Goal: Task Accomplishment & Management: Use online tool/utility

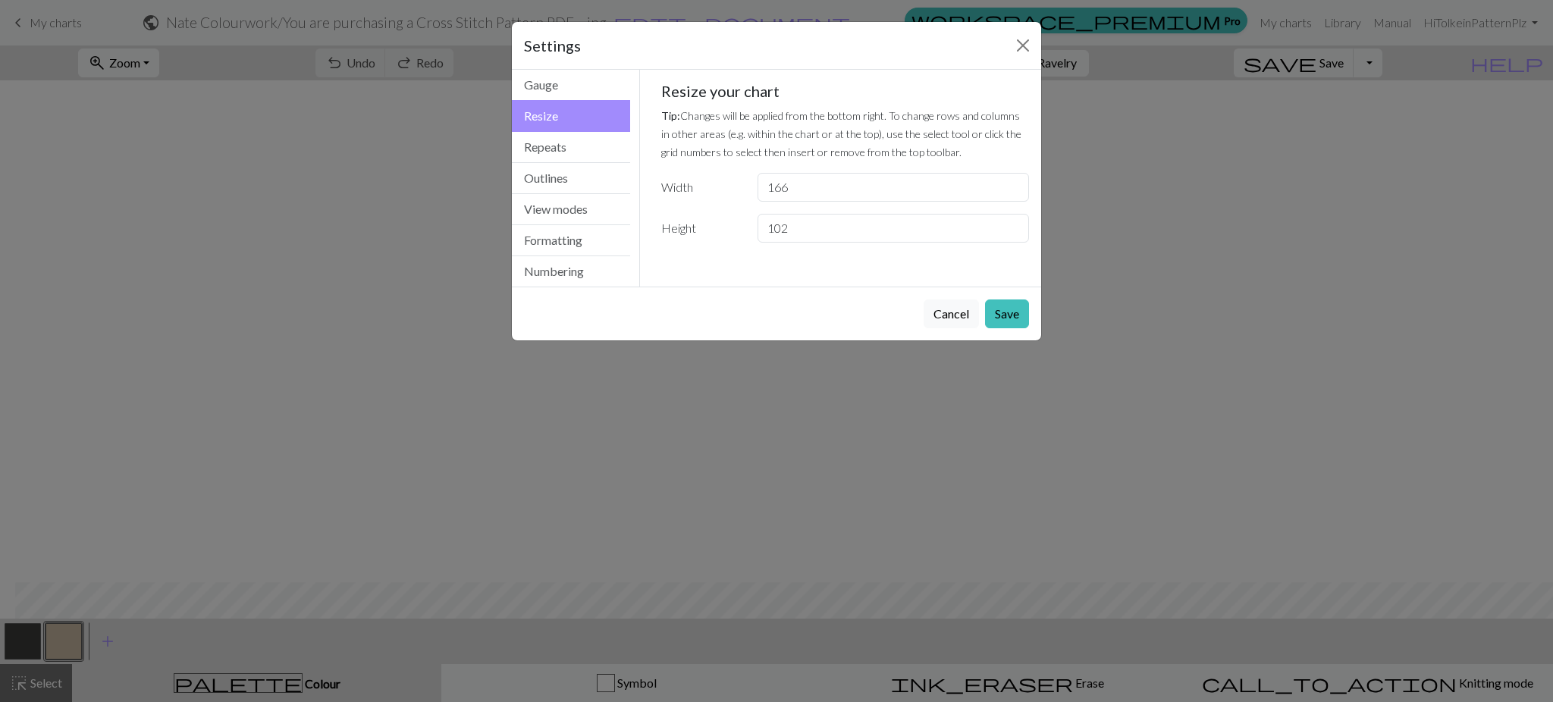
scroll to position [502, 15]
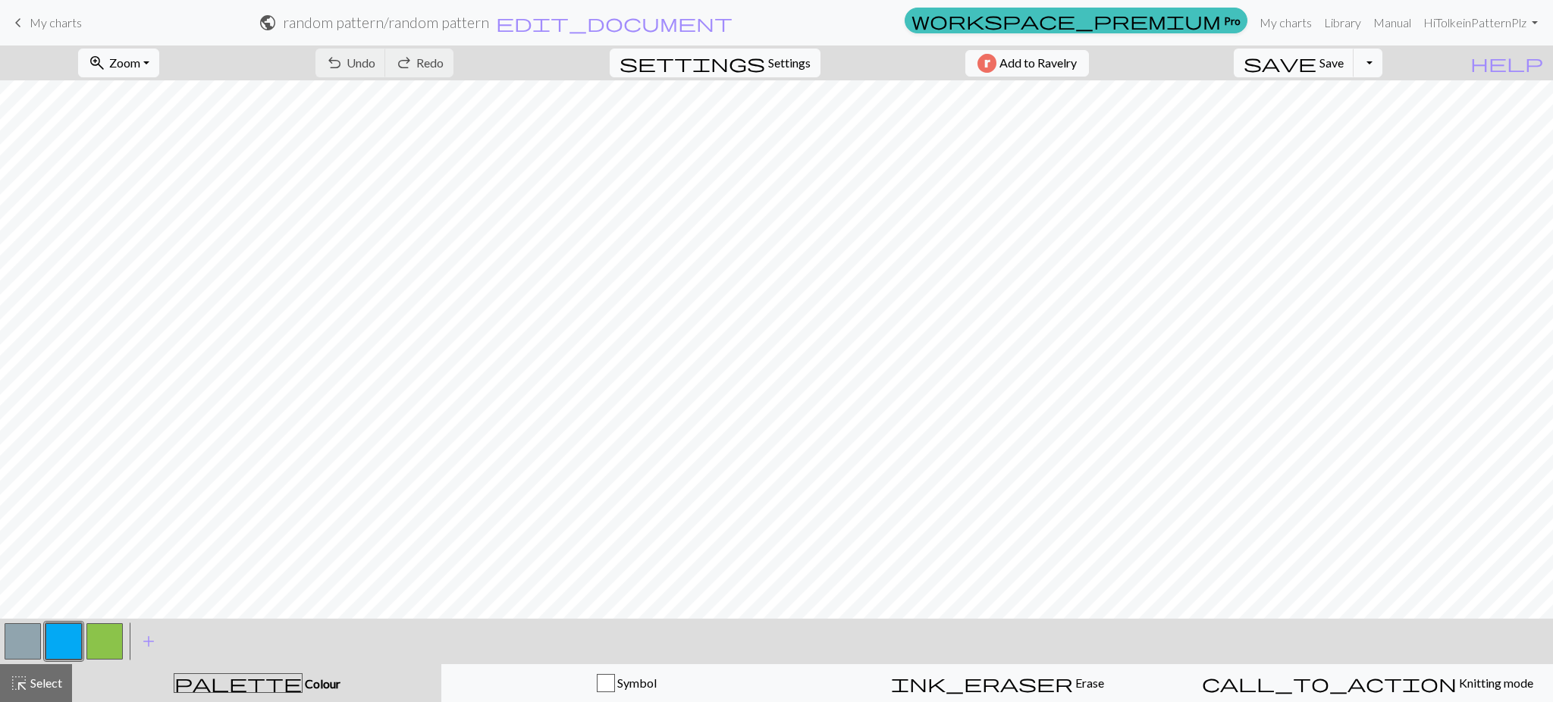
click at [1313, 56] on div "save Save Save Toggle Dropdown file_copy Save a copy save_alt Download" at bounding box center [1307, 62] width 171 height 35
click at [1316, 57] on span "save" at bounding box center [1279, 62] width 73 height 21
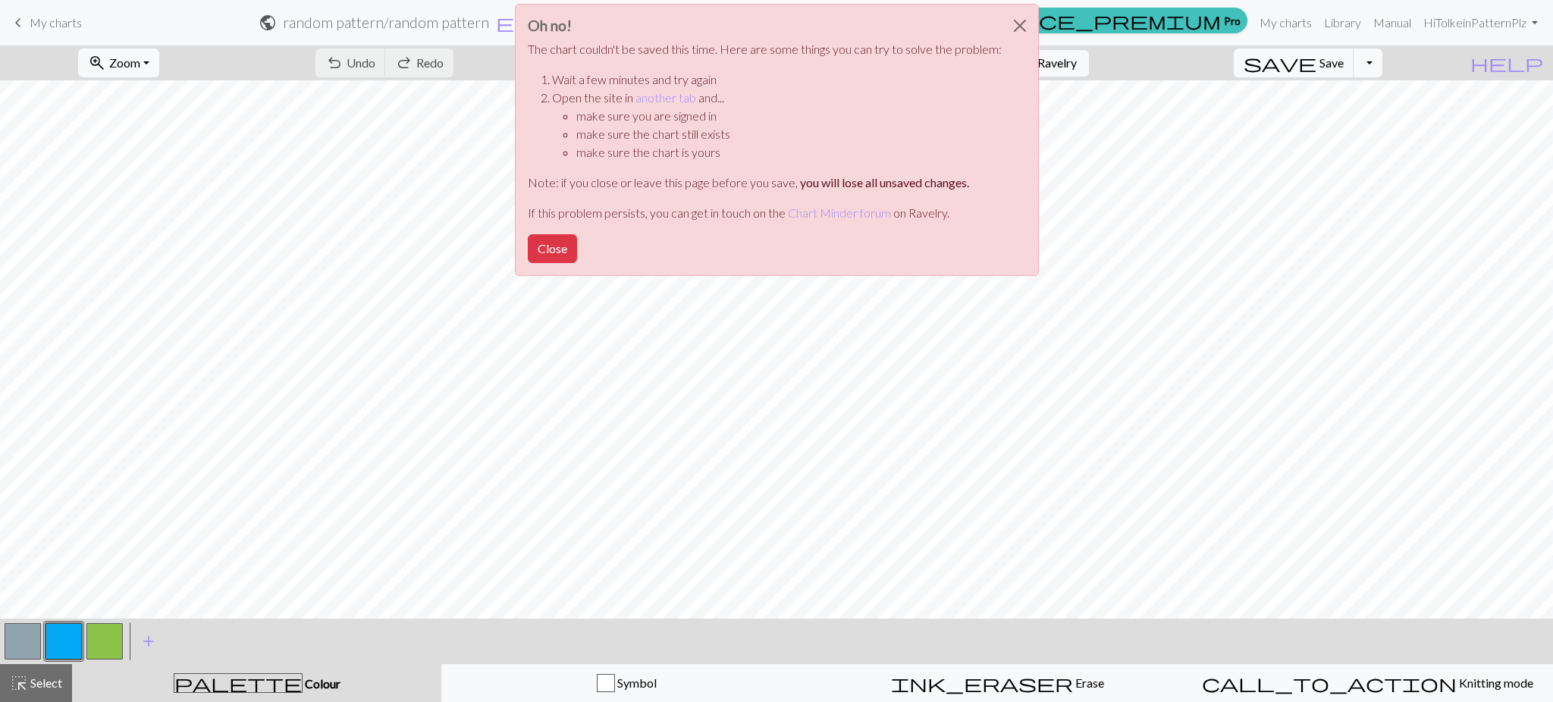
click at [27, 19] on div "Oh no! The chart couldn't be saved this time. Here are some things you can try …" at bounding box center [776, 144] width 1553 height 288
click at [1025, 42] on button "Close" at bounding box center [1019, 26] width 36 height 42
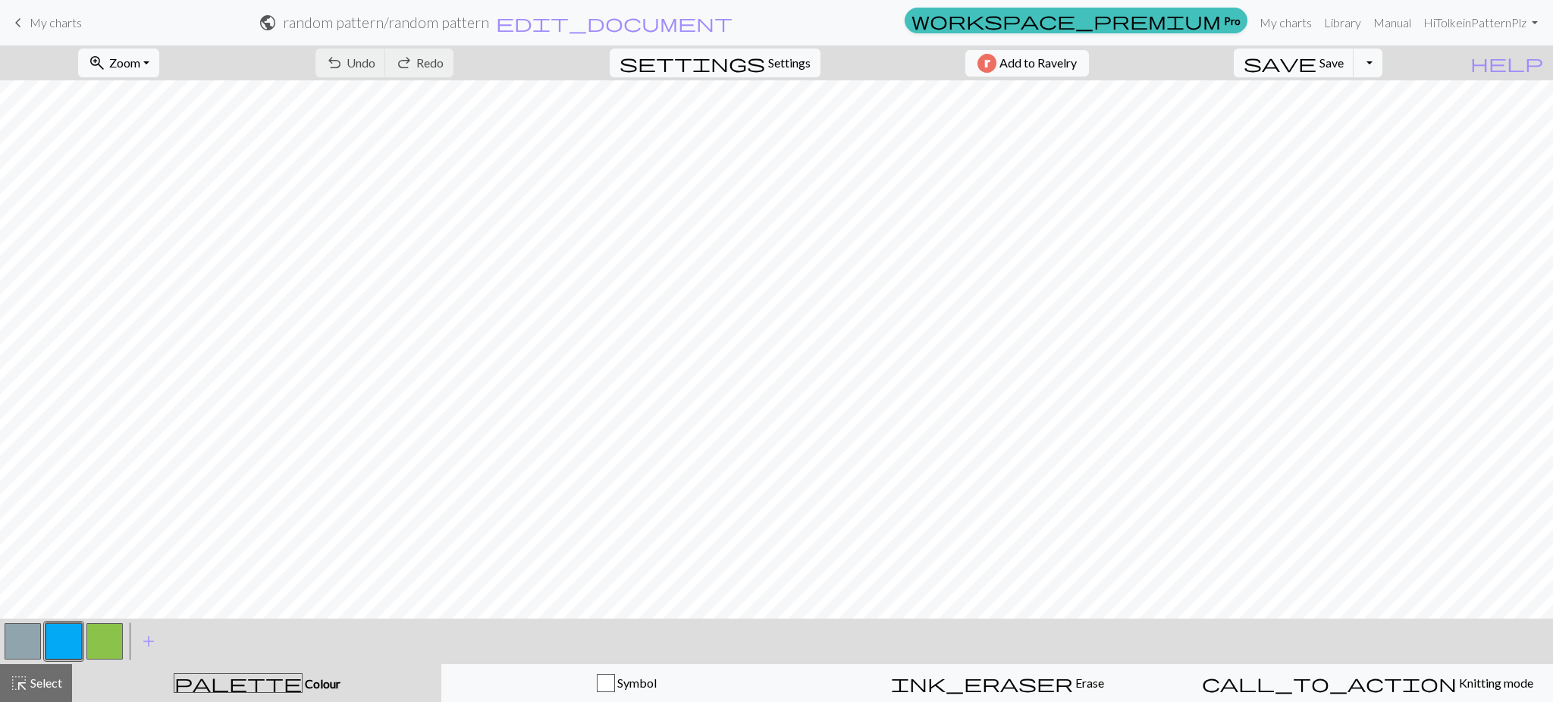
click at [71, 27] on span "My charts" at bounding box center [56, 22] width 52 height 14
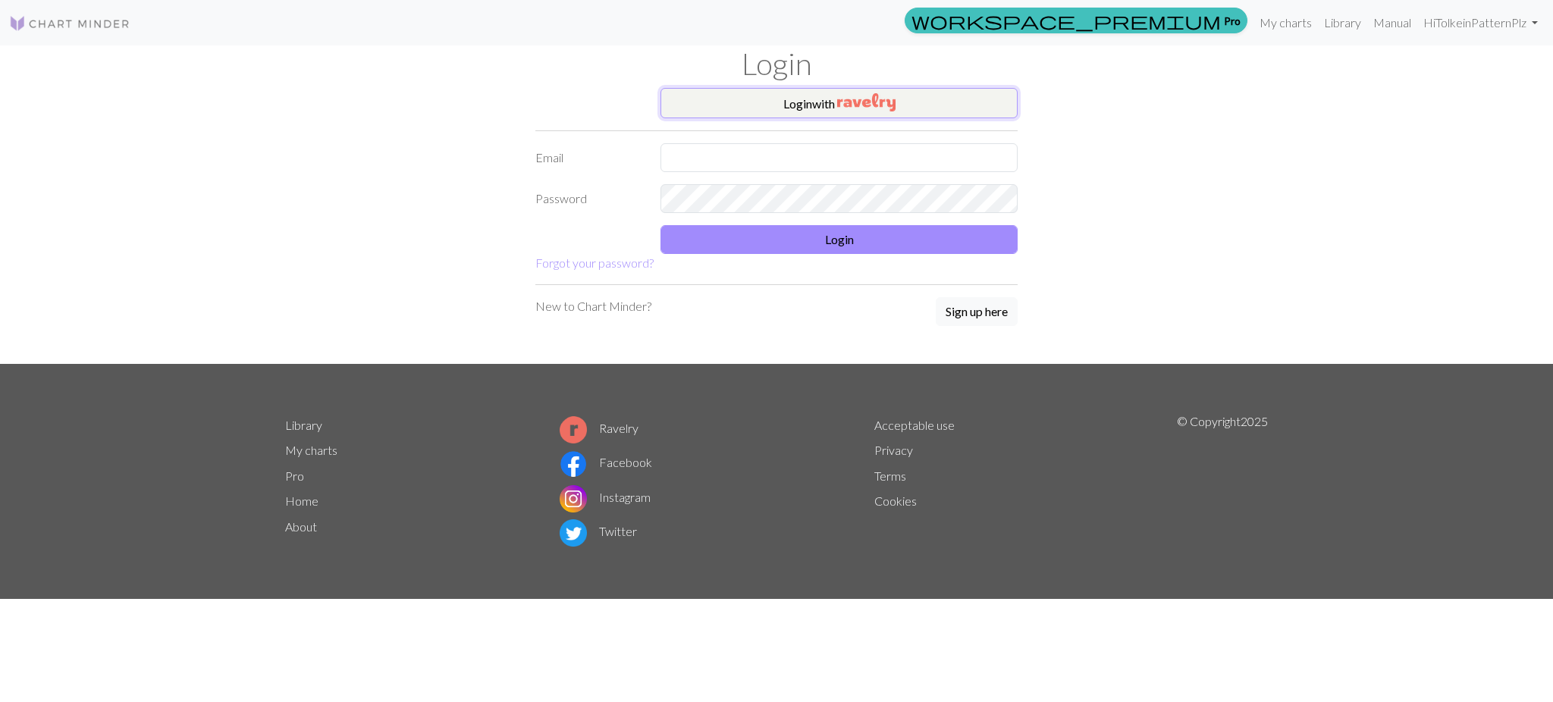
click at [858, 109] on img "button" at bounding box center [866, 102] width 58 height 18
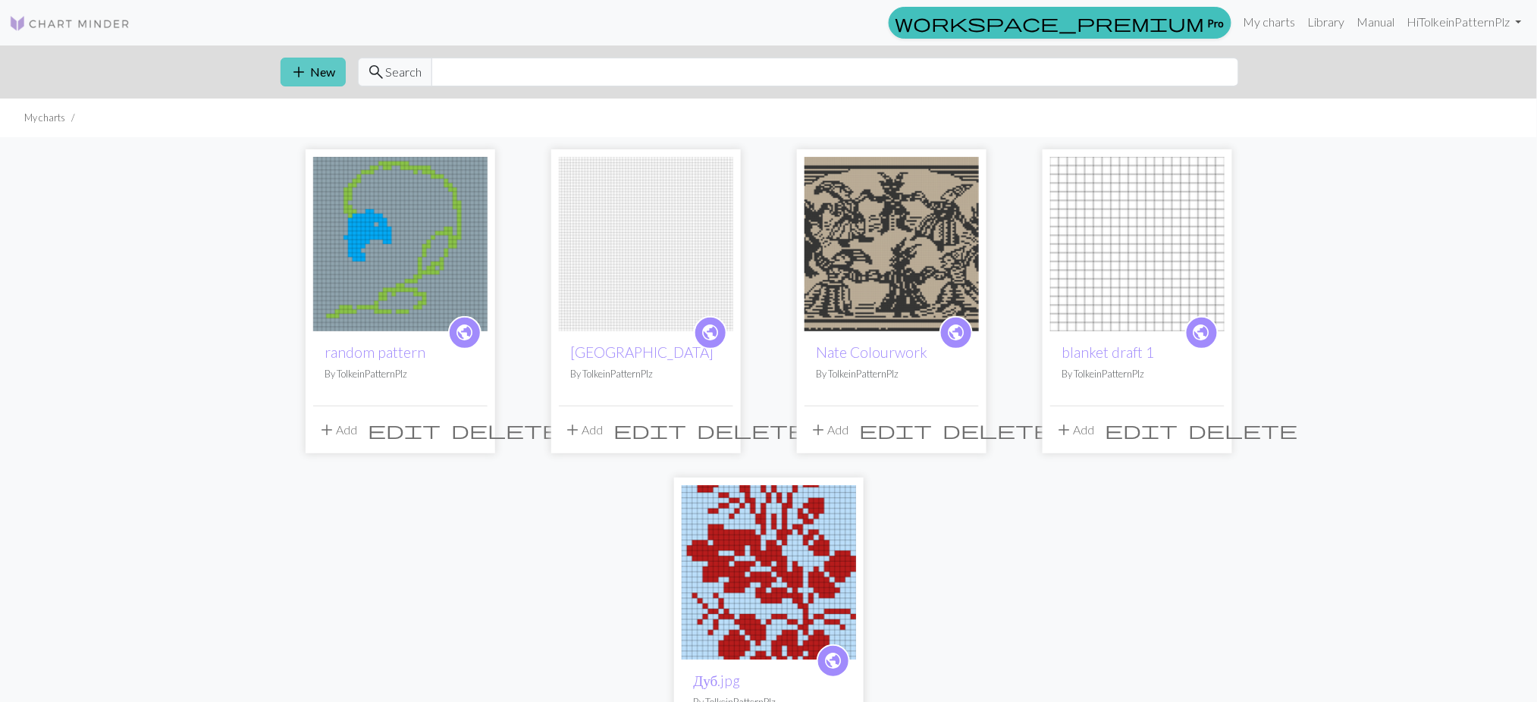
click at [313, 59] on button "add New" at bounding box center [312, 72] width 65 height 29
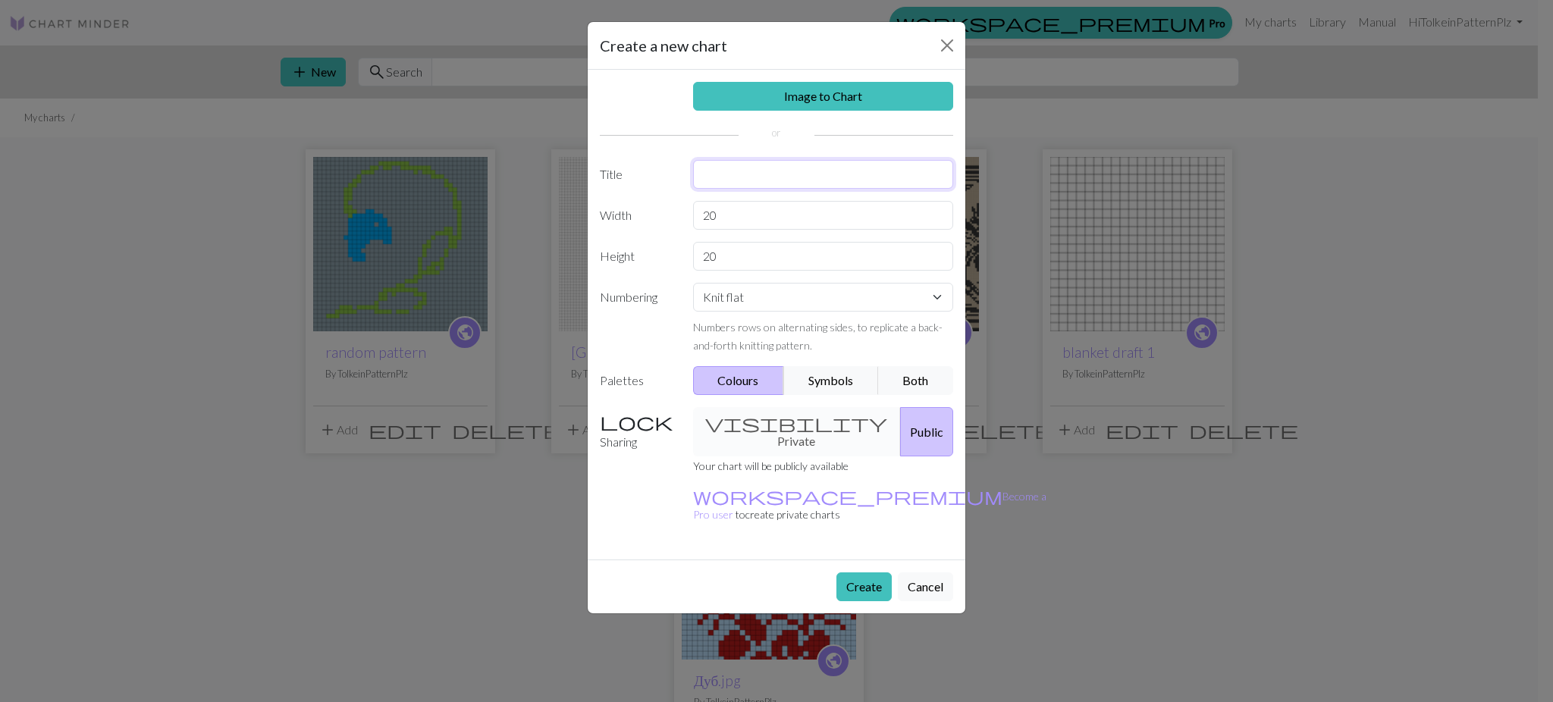
click at [741, 178] on input "text" at bounding box center [823, 174] width 261 height 29
type input "[PERSON_NAME]"
drag, startPoint x: 754, startPoint y: 217, endPoint x: 444, endPoint y: 174, distance: 312.2
click at [444, 174] on div "Create a new chart Image to Chart Title [PERSON_NAME] Width 20 Height 20 Number…" at bounding box center [776, 351] width 1553 height 702
type input "80"
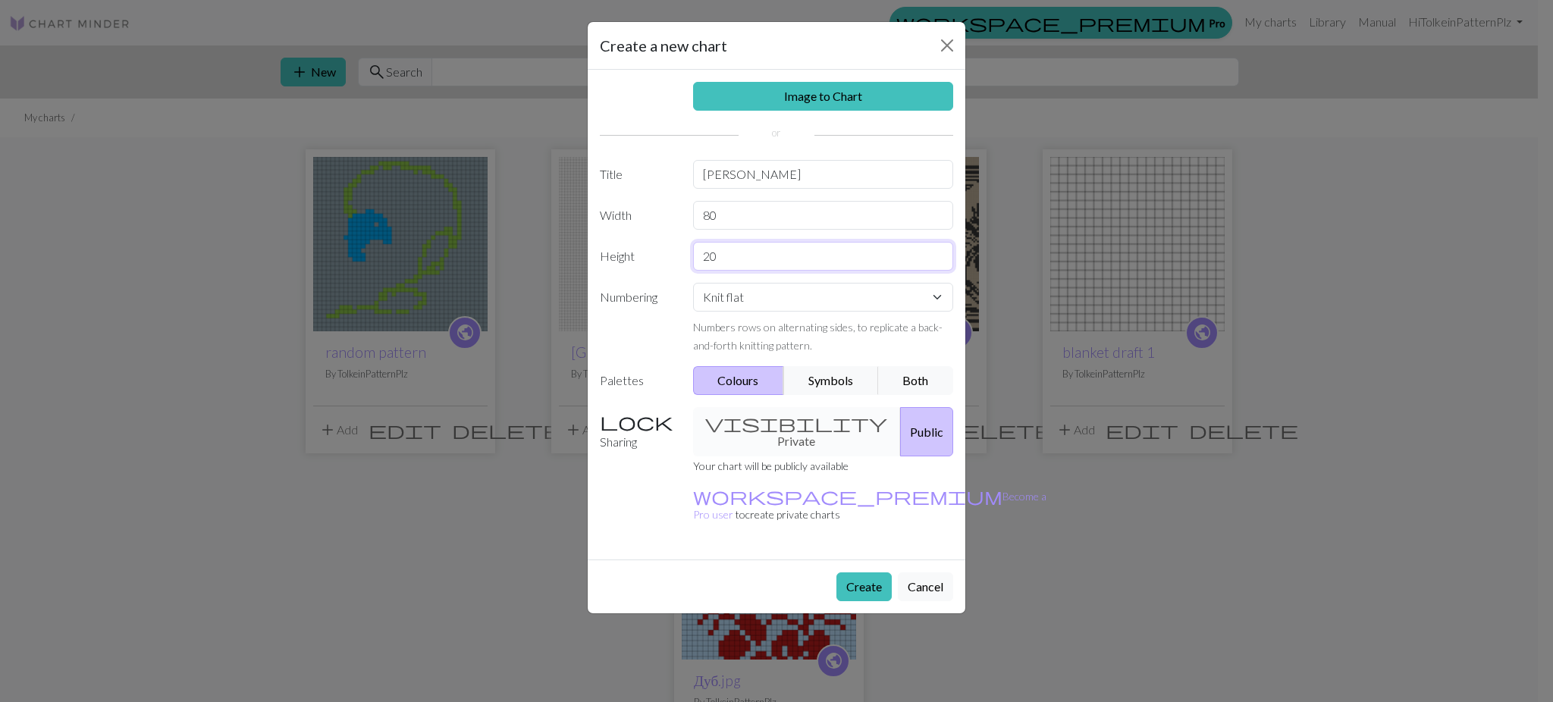
drag, startPoint x: 801, startPoint y: 253, endPoint x: 629, endPoint y: 255, distance: 171.3
click at [629, 255] on div "Height 20" at bounding box center [776, 256] width 371 height 29
type input "30"
click at [868, 572] on button "Create" at bounding box center [863, 586] width 55 height 29
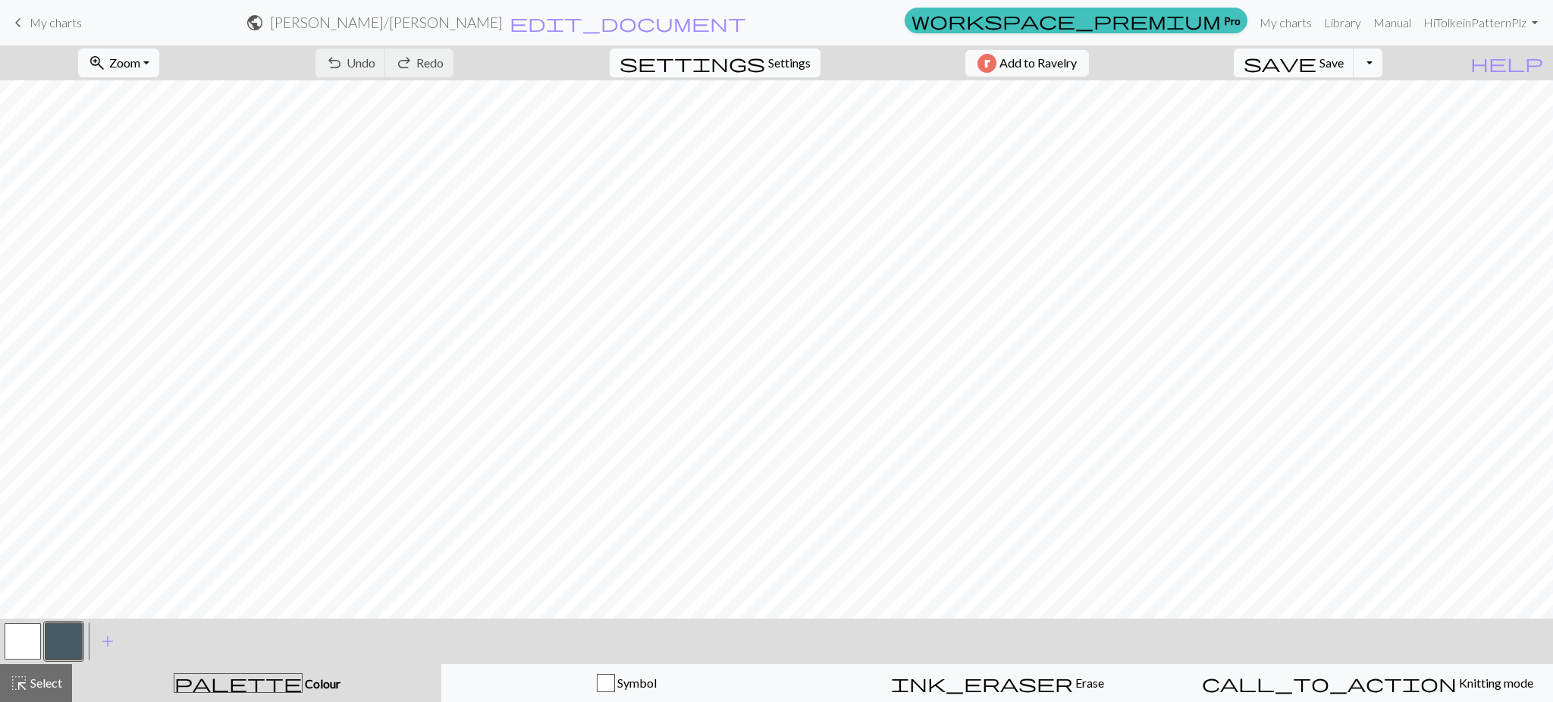
click at [756, 77] on button "settings Settings" at bounding box center [715, 63] width 211 height 29
select select "aran"
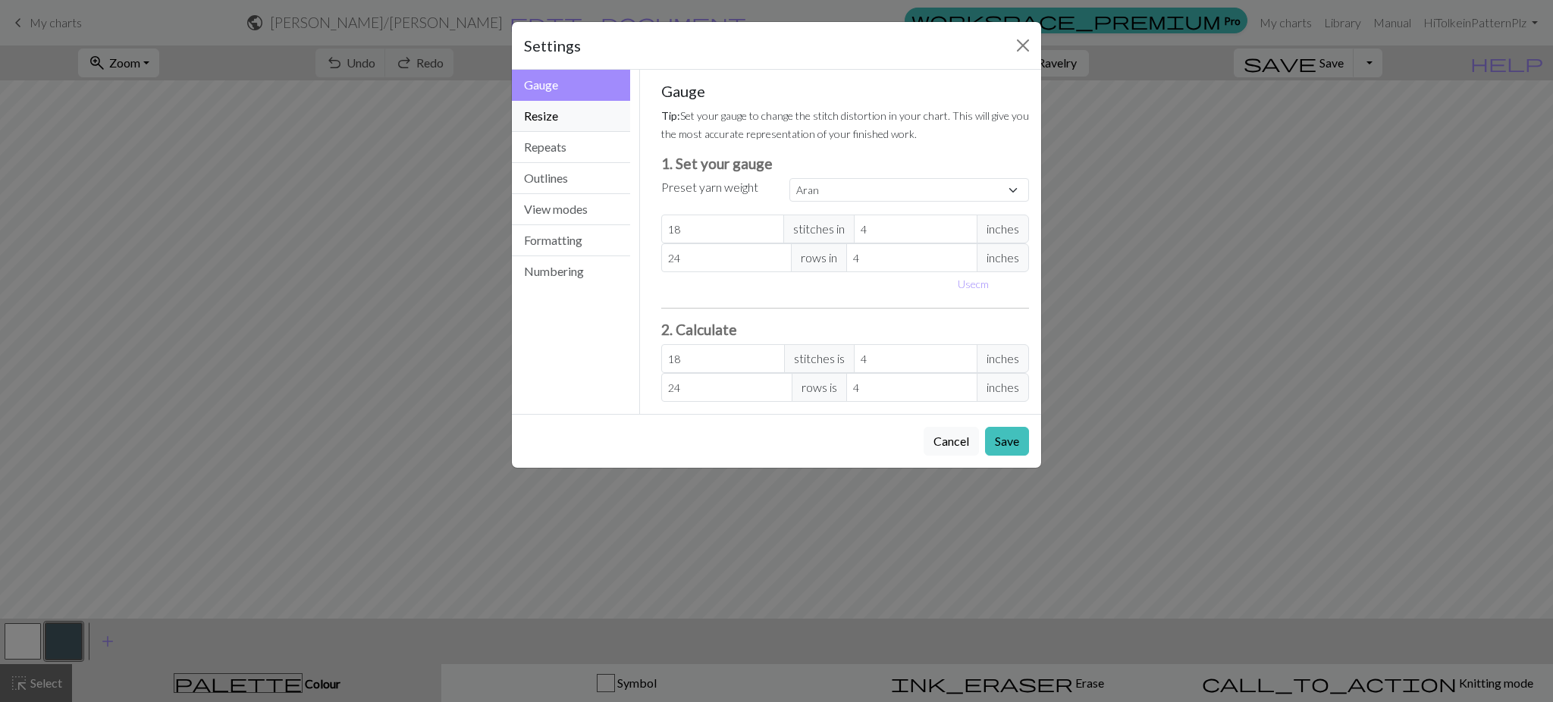
click at [595, 107] on button "Resize" at bounding box center [571, 116] width 118 height 31
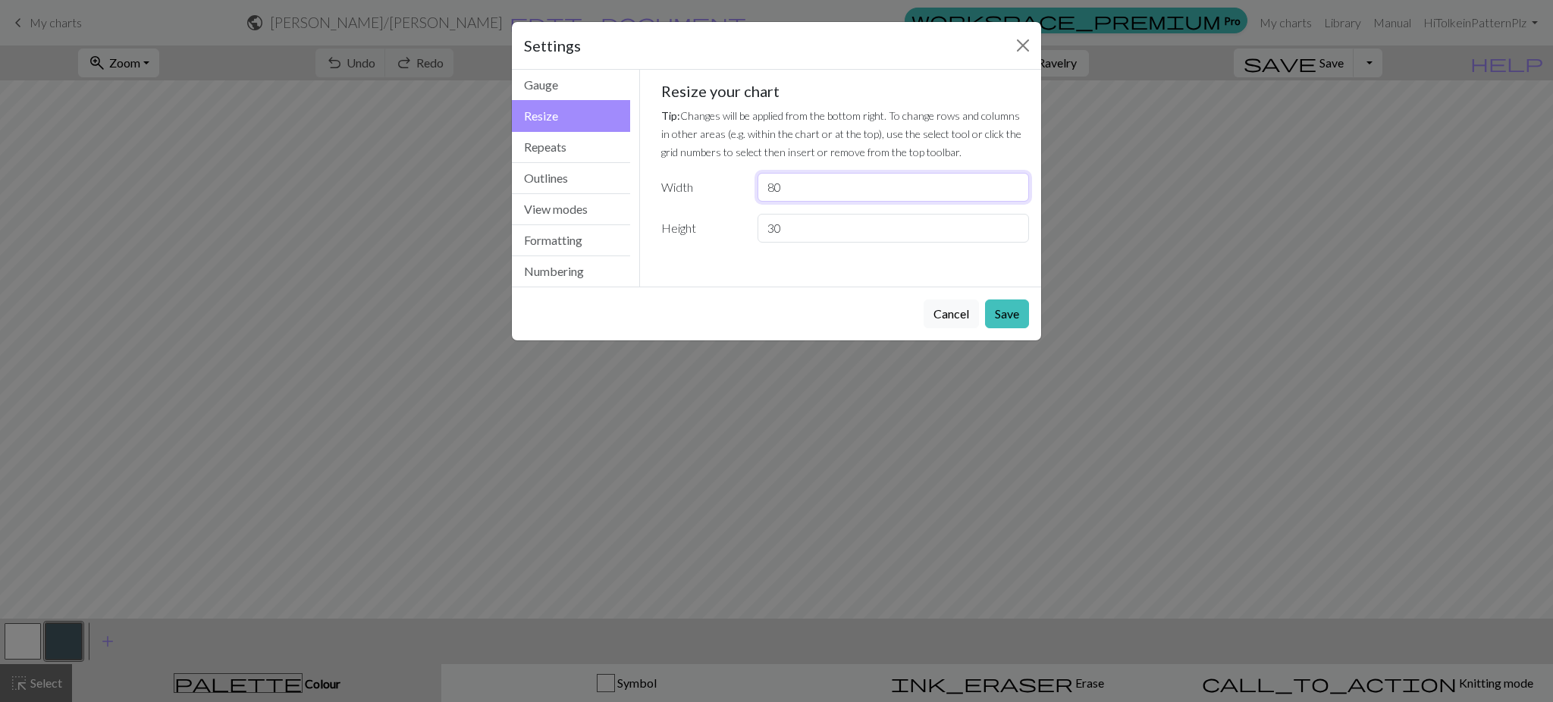
drag, startPoint x: 801, startPoint y: 195, endPoint x: 691, endPoint y: 182, distance: 109.9
click at [691, 182] on div "Width 80" at bounding box center [845, 187] width 387 height 29
type input "30"
drag, startPoint x: 781, startPoint y: 237, endPoint x: 707, endPoint y: 248, distance: 75.0
click at [707, 248] on div "Gauge Tip: Set your gauge to change the stitch distortion in your chart. This w…" at bounding box center [845, 168] width 393 height 197
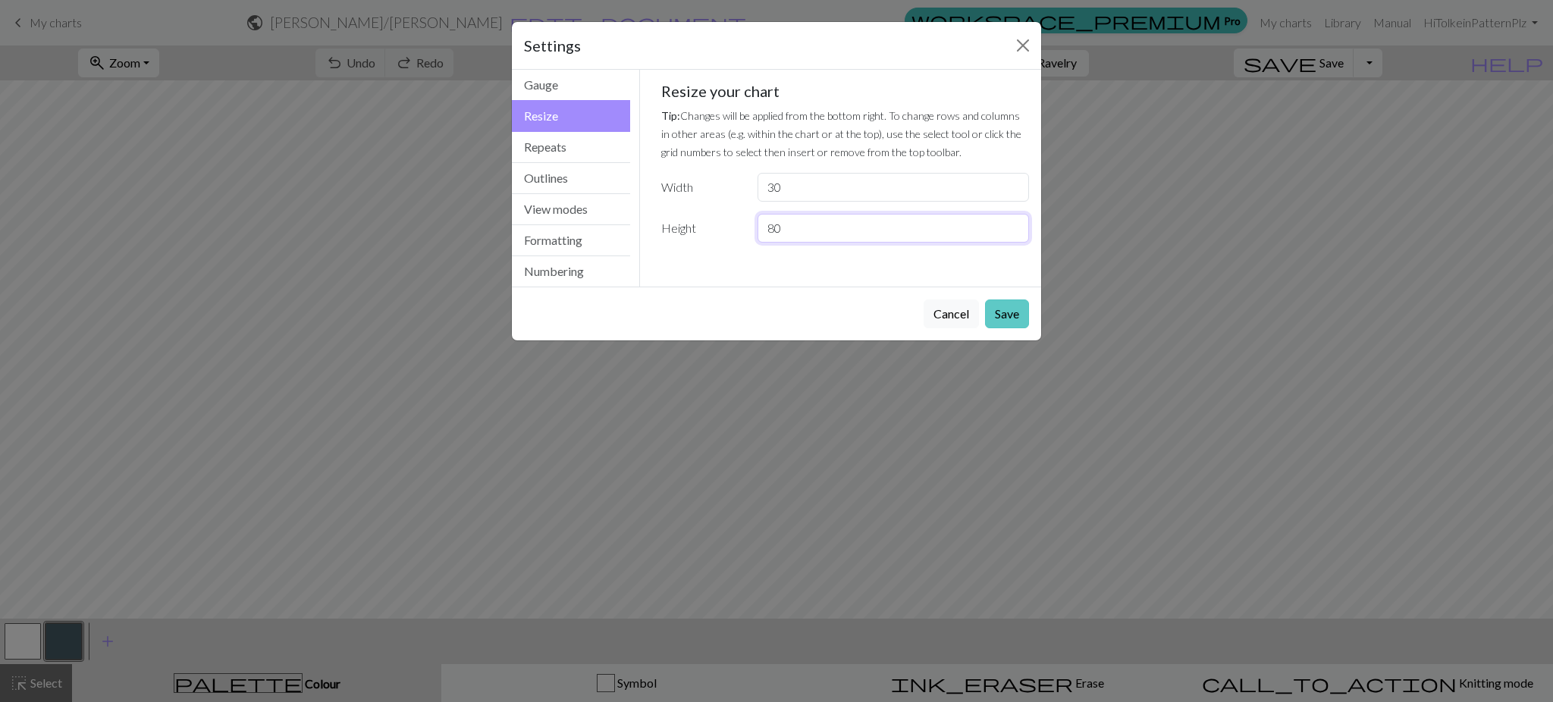
type input "80"
click at [1003, 304] on button "Save" at bounding box center [1007, 313] width 44 height 29
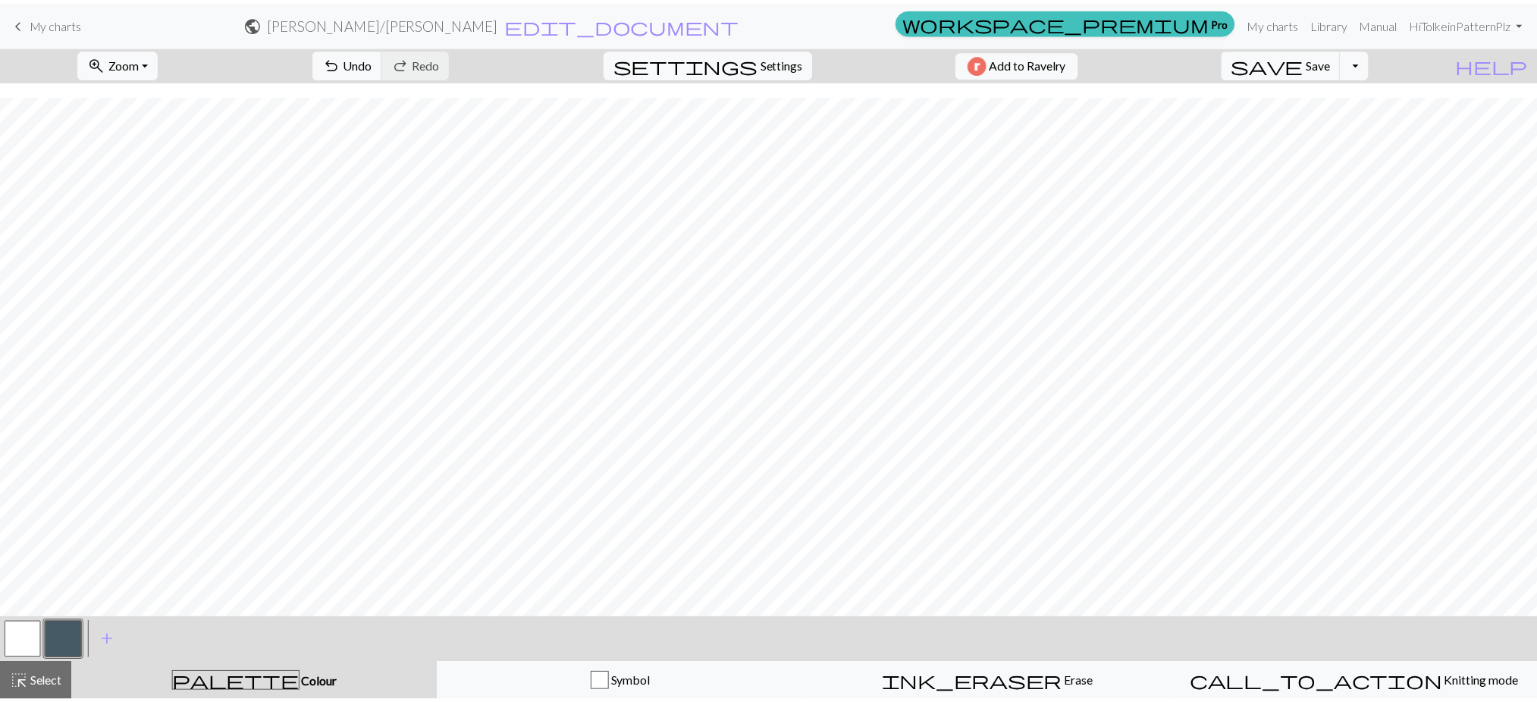
scroll to position [757, 0]
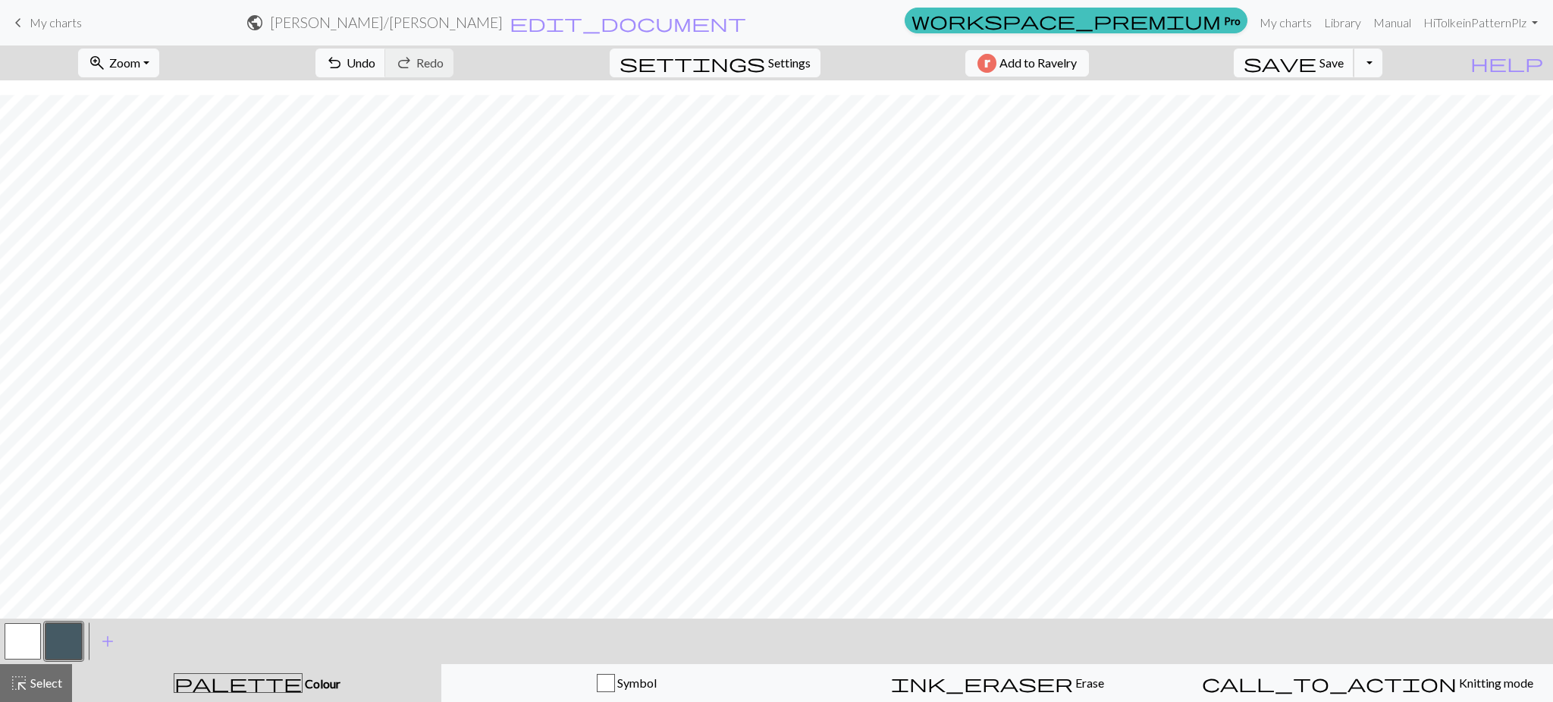
click at [1316, 52] on span "save" at bounding box center [1279, 62] width 73 height 21
click at [1351, 73] on button "save Save Save" at bounding box center [1293, 63] width 121 height 29
click at [82, 24] on div "Chart saved" at bounding box center [776, 30] width 1553 height 60
click at [68, 24] on span "My charts" at bounding box center [56, 22] width 52 height 14
